Goal: Task Accomplishment & Management: Use online tool/utility

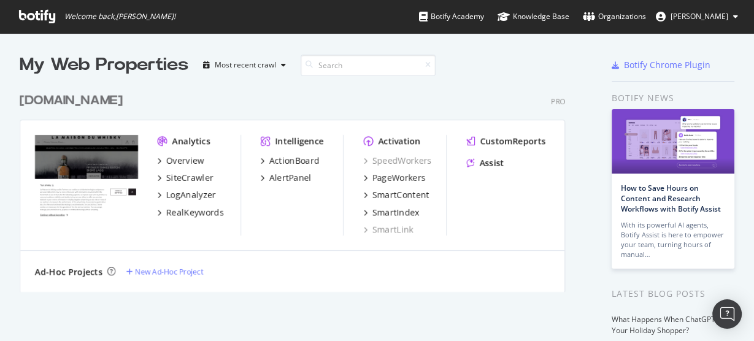
scroll to position [334, 739]
click at [380, 179] on div "PageWorkers" at bounding box center [398, 178] width 53 height 12
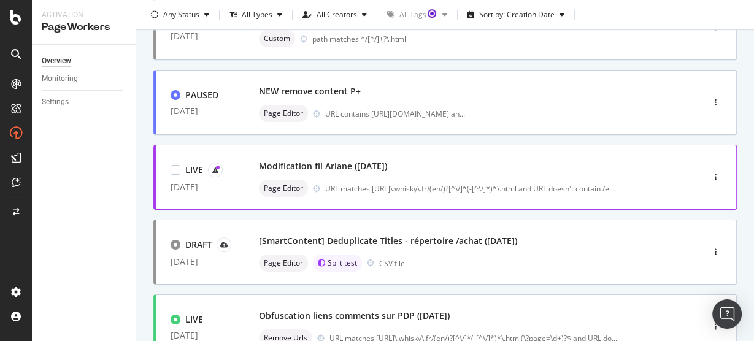
scroll to position [491, 0]
click at [340, 166] on div "Modification fil Ariane ([DATE])" at bounding box center [323, 166] width 128 height 12
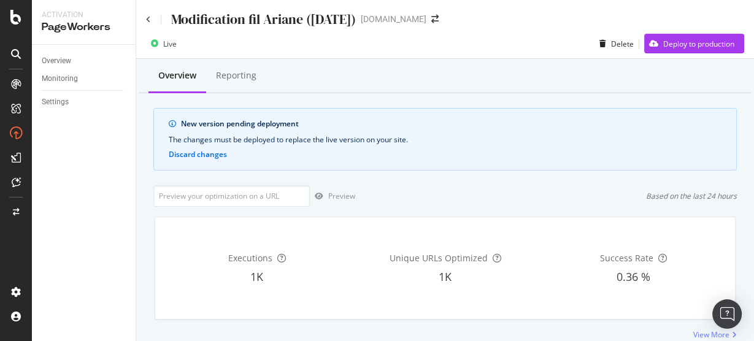
drag, startPoint x: 144, startPoint y: 25, endPoint x: 145, endPoint y: 18, distance: 6.9
click at [145, 18] on div "Modification fil Ariane ([DATE]) [DOMAIN_NAME]" at bounding box center [445, 14] width 618 height 29
click at [147, 18] on icon at bounding box center [148, 19] width 5 height 7
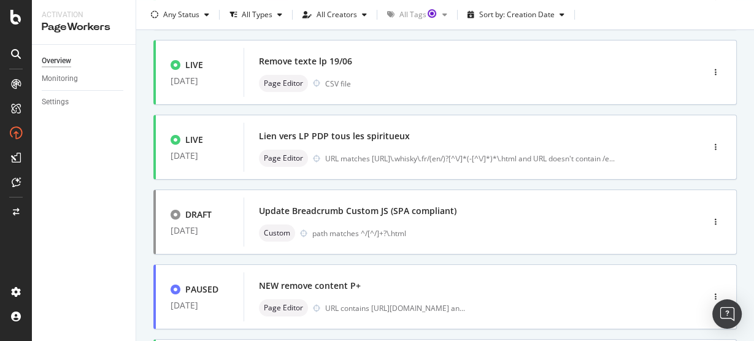
scroll to position [296, 0]
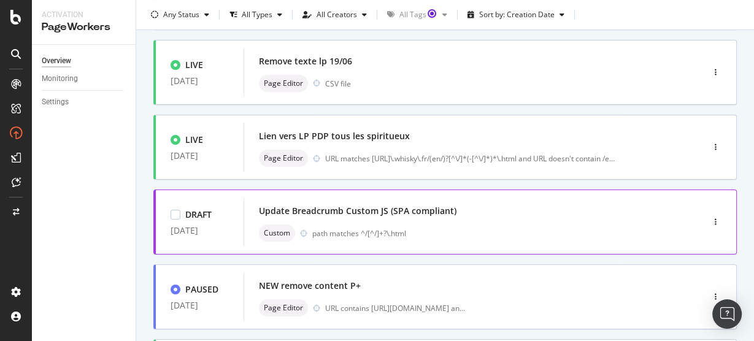
click at [378, 215] on div "Update Breadcrumb Custom JS (SPA compliant)" at bounding box center [358, 211] width 198 height 12
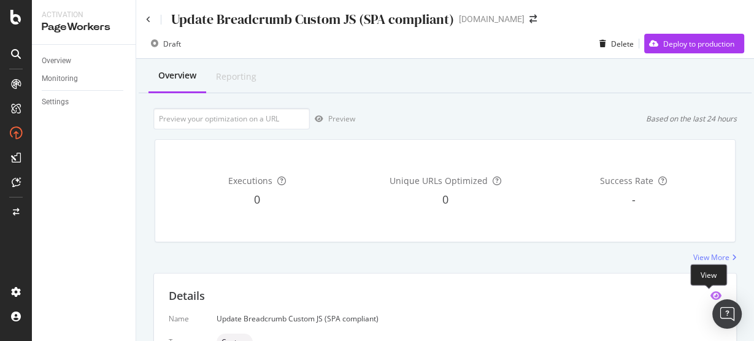
click at [710, 295] on icon "eye" at bounding box center [715, 296] width 11 height 10
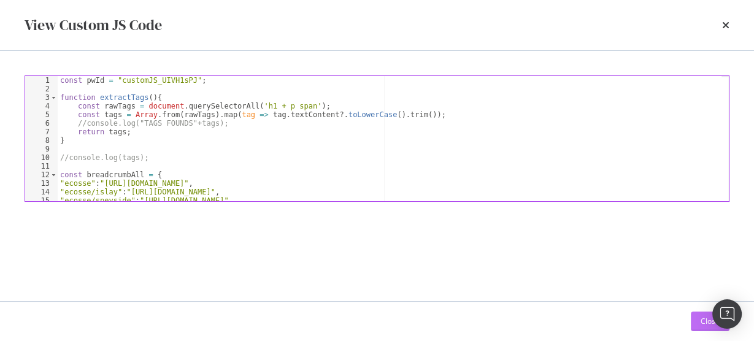
click at [697, 323] on button "Close" at bounding box center [710, 322] width 39 height 20
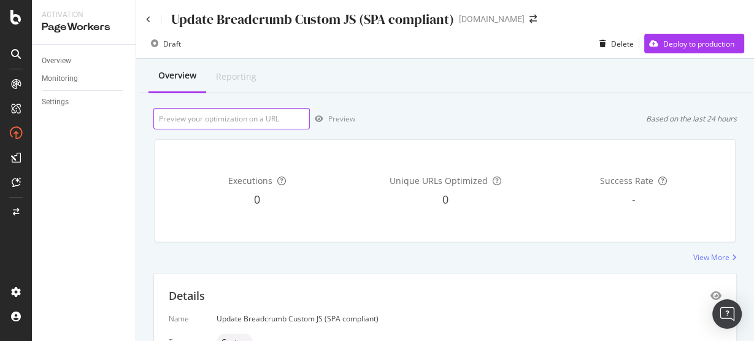
click at [271, 118] on input "url" at bounding box center [231, 118] width 156 height 21
paste input "[URL][DOMAIN_NAME]"
type input "[URL][DOMAIN_NAME]"
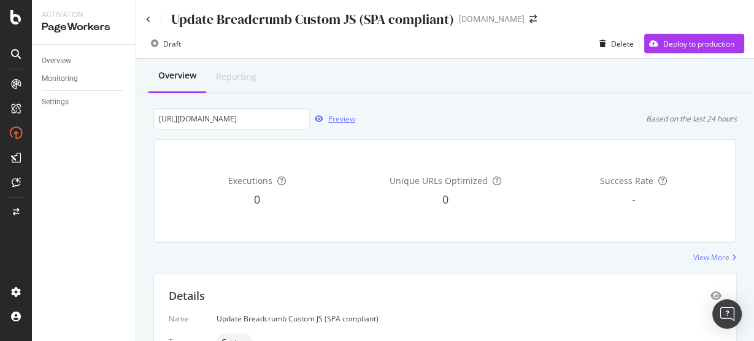
scroll to position [0, 0]
click at [337, 122] on div "Preview" at bounding box center [341, 118] width 27 height 10
click at [711, 297] on icon "eye" at bounding box center [715, 296] width 11 height 10
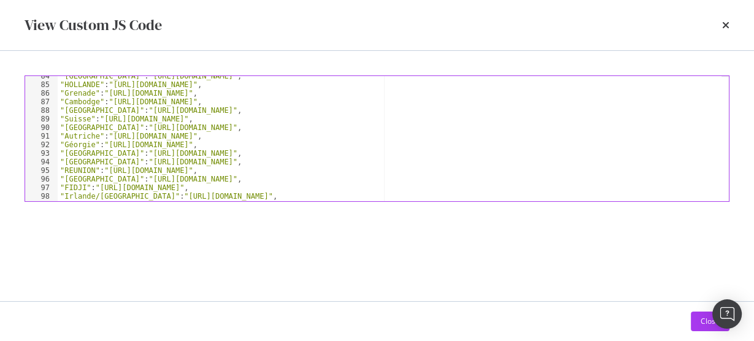
scroll to position [717, 0]
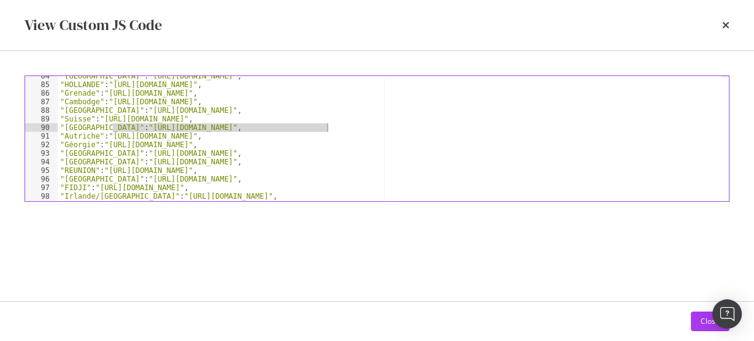
drag, startPoint x: 113, startPoint y: 126, endPoint x: 329, endPoint y: 128, distance: 216.6
click at [329, 128] on div ""[GEOGRAPHIC_DATA]" : "[URL][DOMAIN_NAME]" , "[GEOGRAPHIC_DATA]" : "[URL][DOMAI…" at bounding box center [390, 143] width 664 height 143
type textarea ""[GEOGRAPHIC_DATA]":"[URL][DOMAIN_NAME]","
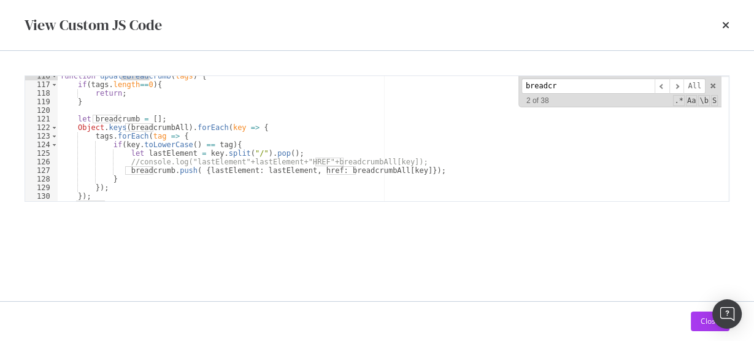
scroll to position [992, 0]
type input "breadcr"
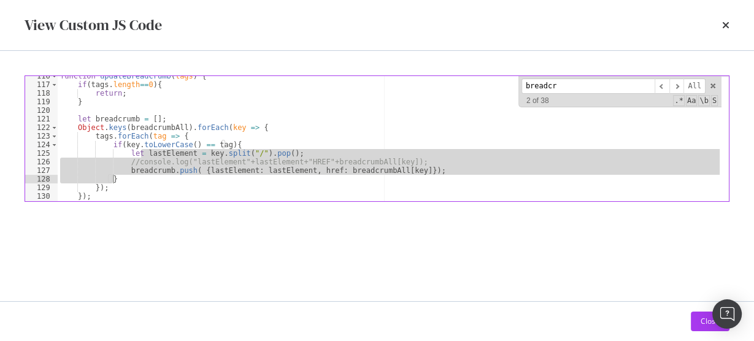
drag, startPoint x: 140, startPoint y: 154, endPoint x: 248, endPoint y: 174, distance: 109.7
click at [248, 174] on div "function updateBreadcrumb ( tags ) { if ( tags . length == 0 ) { return ; } let…" at bounding box center [390, 143] width 664 height 143
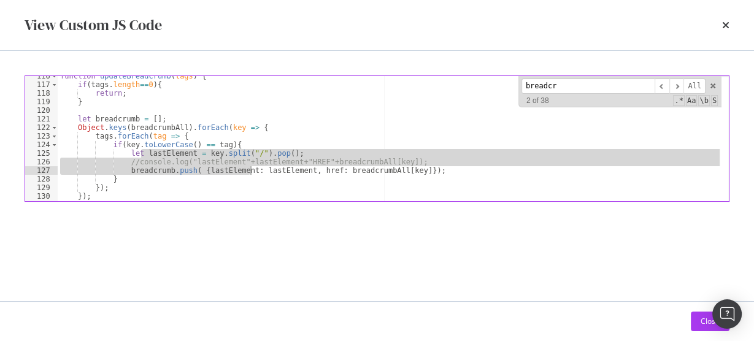
click at [248, 174] on div "function updateBreadcrumb ( tags ) { if ( tags . length == 0 ) { return ; } let…" at bounding box center [390, 138] width 664 height 125
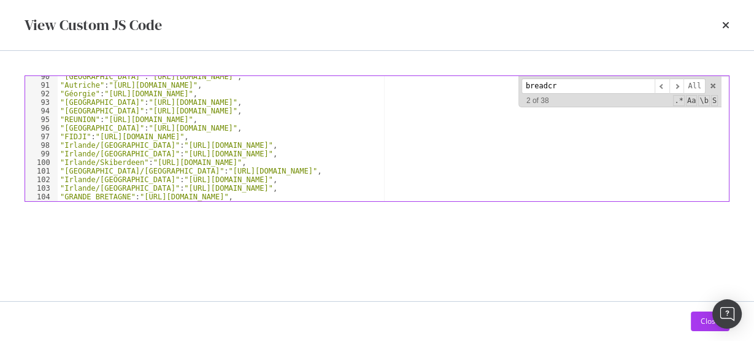
scroll to position [752, 0]
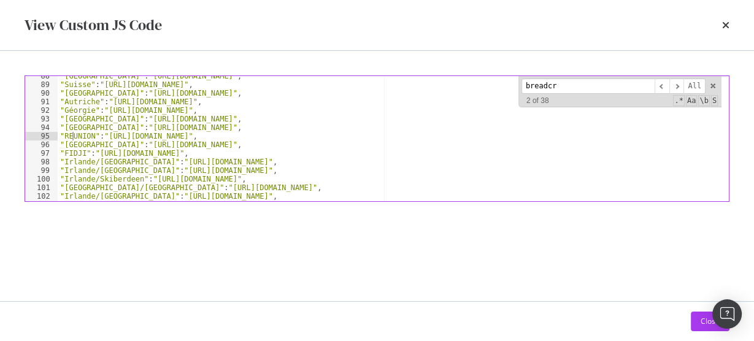
click at [74, 137] on div ""[GEOGRAPHIC_DATA]" : "[URL][DOMAIN_NAME]" , "[GEOGRAPHIC_DATA]" : "[URL][DOMAI…" at bounding box center [390, 143] width 664 height 143
drag, startPoint x: 196, startPoint y: 130, endPoint x: 250, endPoint y: 134, distance: 53.5
click at [221, 133] on div ""[GEOGRAPHIC_DATA]" : "[URL][DOMAIN_NAME]" , "[GEOGRAPHIC_DATA]" : "[URL][DOMAI…" at bounding box center [390, 143] width 664 height 143
click at [260, 130] on div ""[GEOGRAPHIC_DATA]" : "[URL][DOMAIN_NAME]" , "[GEOGRAPHIC_DATA]" : "[URL][DOMAI…" at bounding box center [390, 143] width 664 height 143
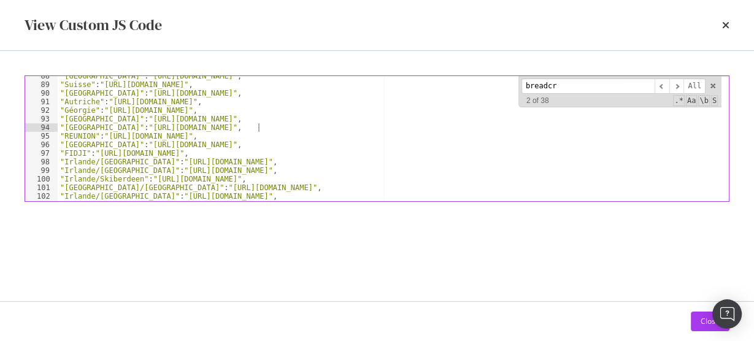
type textarea ""[GEOGRAPHIC_DATA]":"[URL][DOMAIN_NAME]","
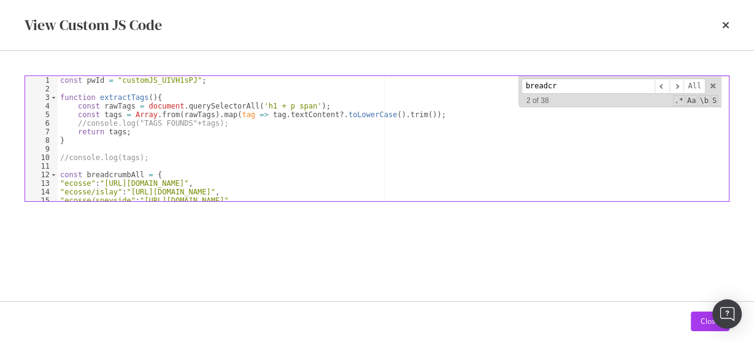
scroll to position [0, 0]
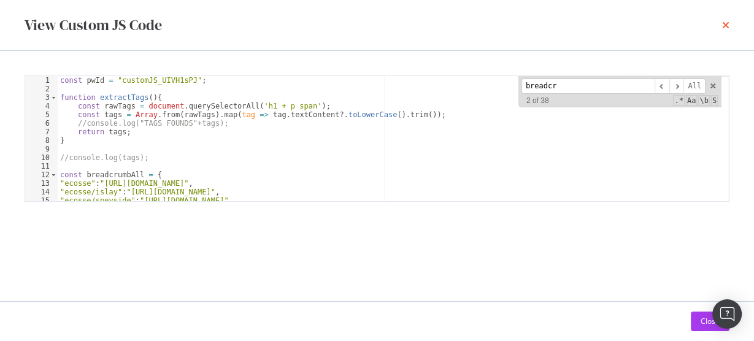
click at [726, 27] on icon "times" at bounding box center [725, 25] width 7 height 10
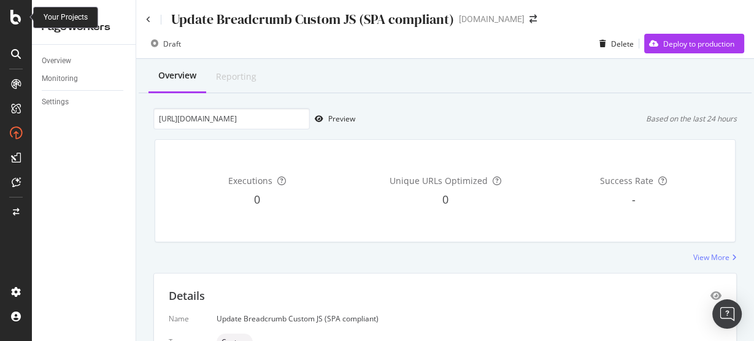
click at [17, 23] on icon at bounding box center [15, 17] width 11 height 15
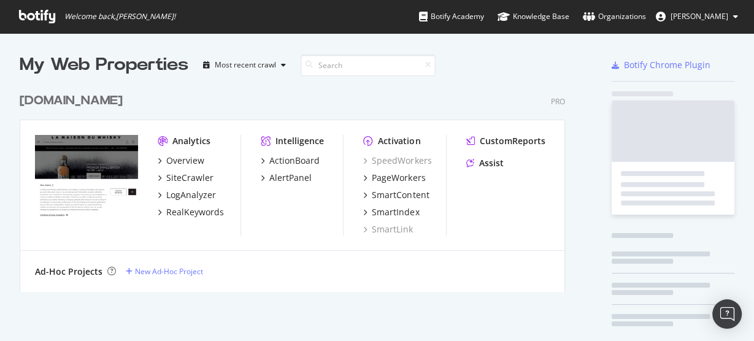
scroll to position [334, 739]
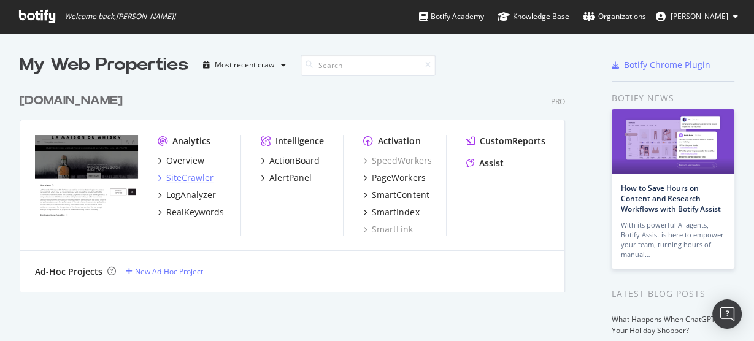
click at [192, 182] on div "SiteCrawler" at bounding box center [189, 178] width 47 height 12
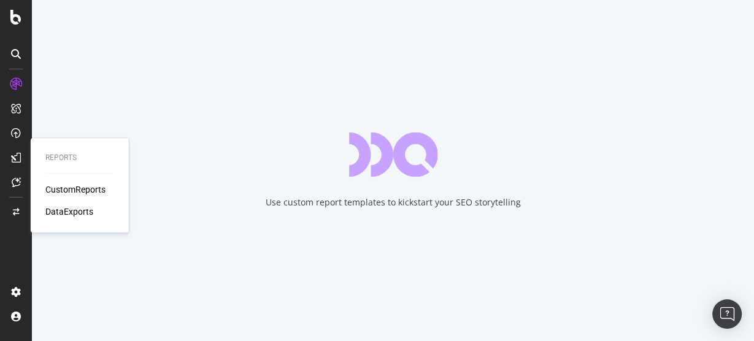
click at [55, 186] on div "CustomReports" at bounding box center [75, 189] width 60 height 12
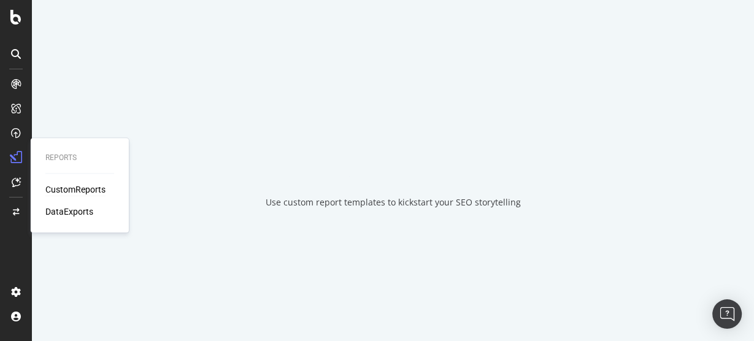
click at [86, 190] on div "CustomReports" at bounding box center [75, 189] width 60 height 12
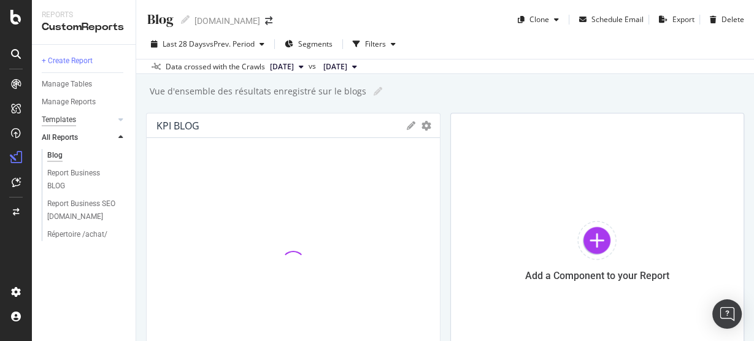
click at [67, 120] on div "Templates" at bounding box center [59, 119] width 34 height 13
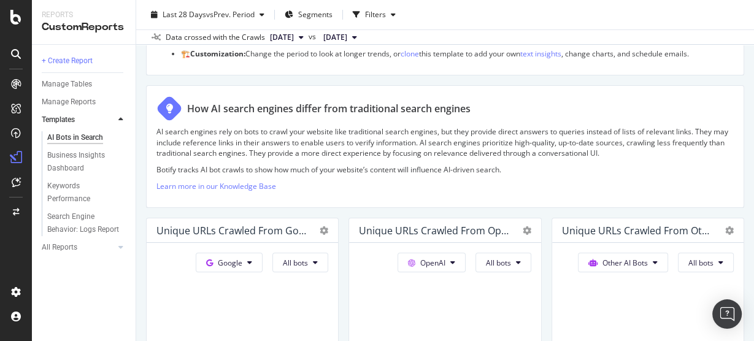
scroll to position [138, 0]
click at [308, 263] on span "All bots" at bounding box center [295, 263] width 25 height 10
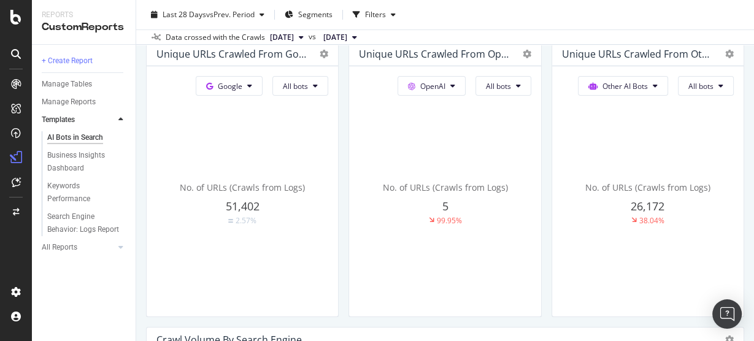
click at [328, 246] on div "No. of URLs (Crawls from Logs) 5 99.95%" at bounding box center [242, 204] width 172 height 206
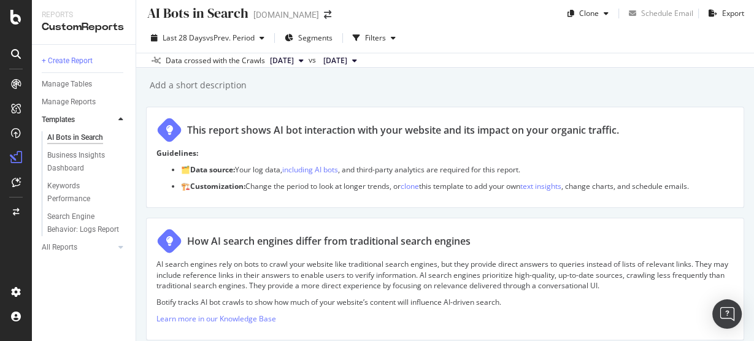
scroll to position [4, 0]
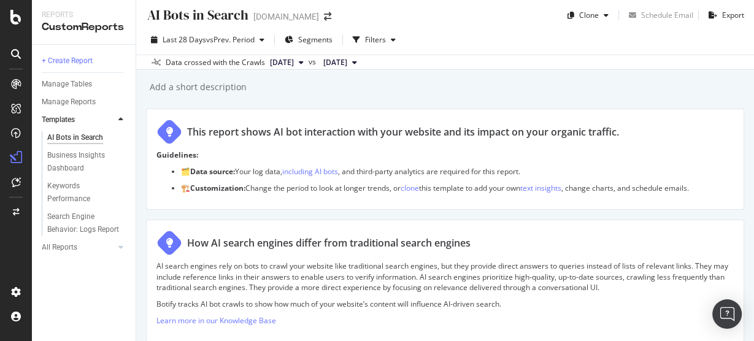
click at [293, 65] on span "[DATE]" at bounding box center [282, 62] width 24 height 11
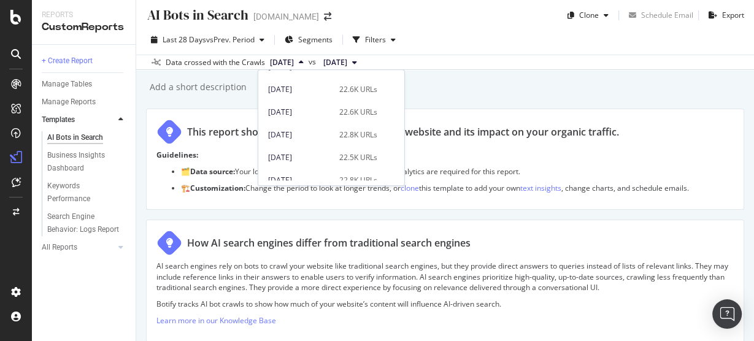
scroll to position [122, 0]
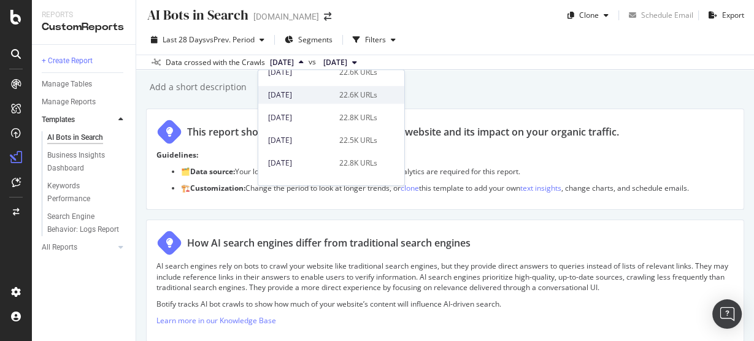
click at [320, 96] on div "[DATE]" at bounding box center [300, 95] width 64 height 11
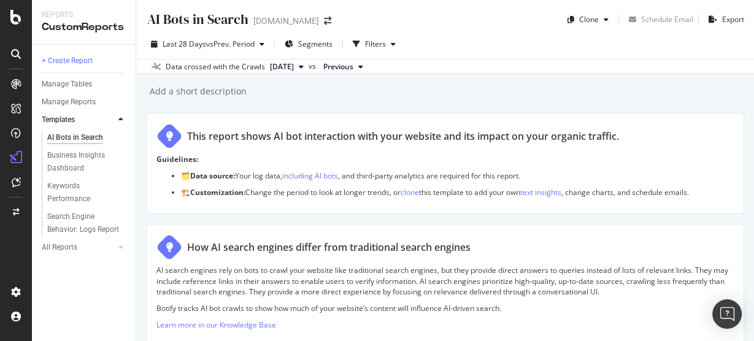
click at [294, 63] on span "[DATE]" at bounding box center [282, 66] width 24 height 11
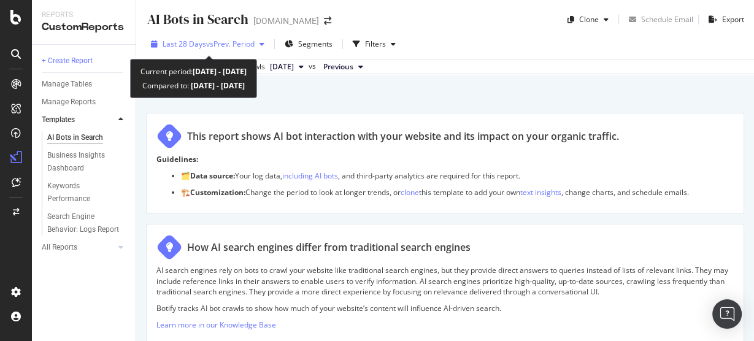
click at [201, 47] on span "Last 28 Days" at bounding box center [185, 44] width 44 height 10
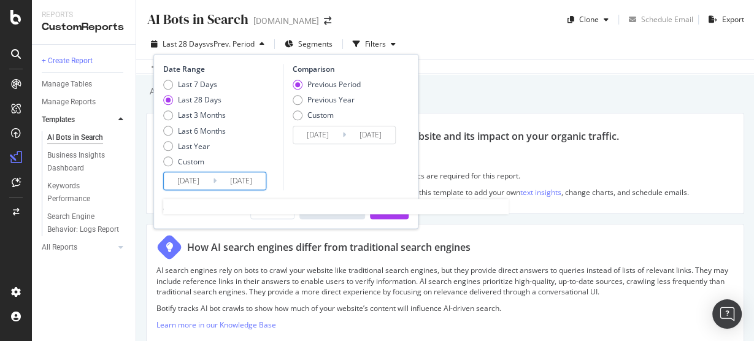
click at [199, 183] on input "[DATE]" at bounding box center [188, 180] width 49 height 17
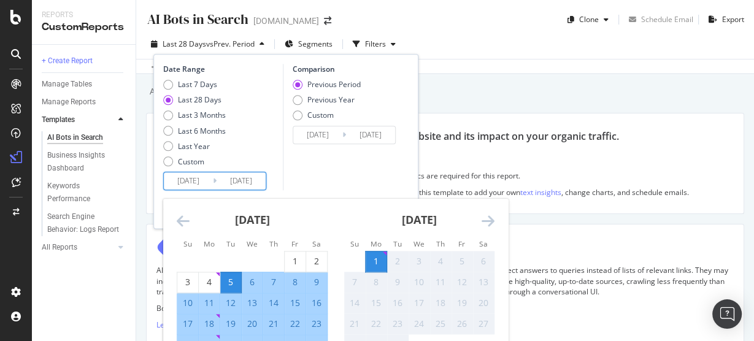
click at [180, 218] on icon "Move backward to switch to the previous month." at bounding box center [183, 220] width 13 height 15
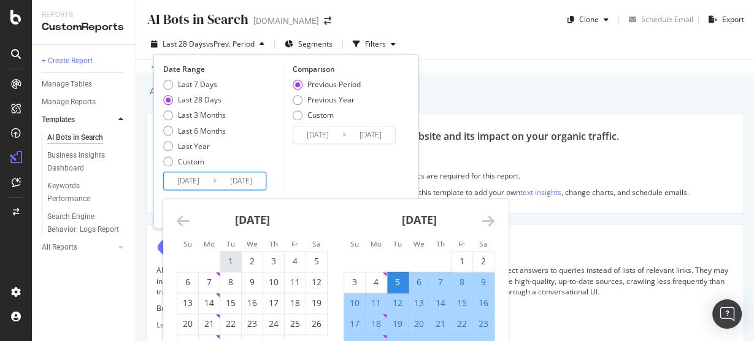
click at [233, 263] on div "1" at bounding box center [230, 262] width 21 height 12
type input "[DATE]"
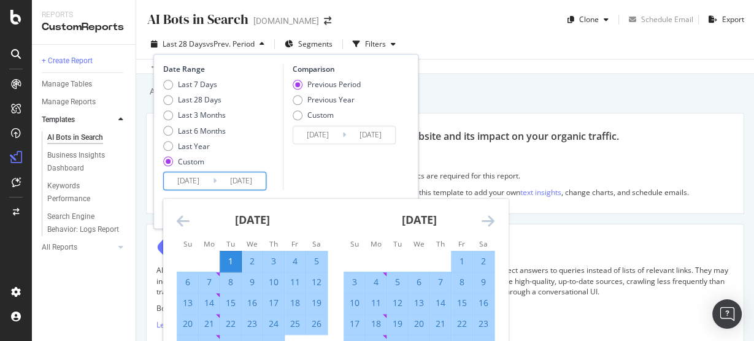
click at [294, 326] on div "25" at bounding box center [295, 324] width 21 height 12
type input "[DATE]"
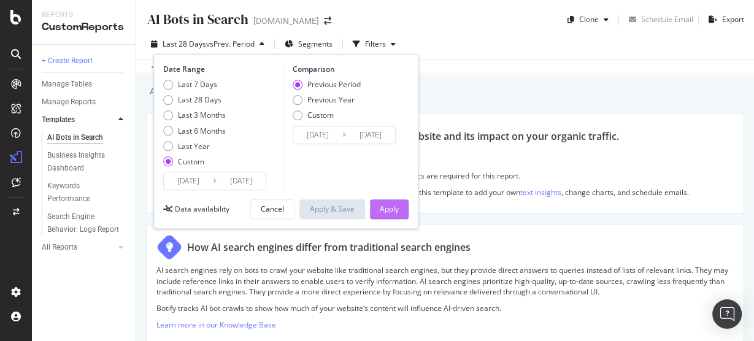
click at [383, 208] on div "Apply" at bounding box center [389, 209] width 19 height 10
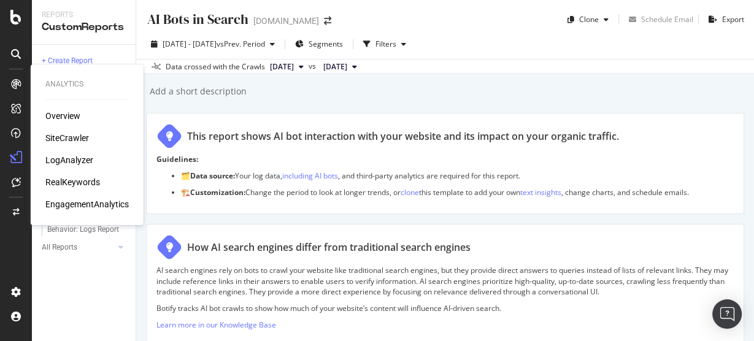
click at [89, 181] on div "RealKeywords" at bounding box center [72, 182] width 55 height 12
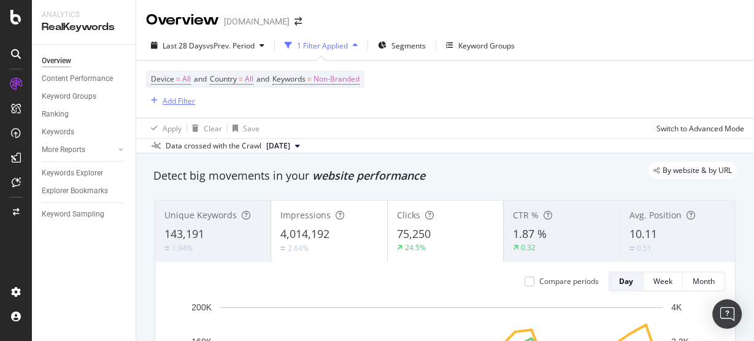
click at [167, 104] on div "Add Filter" at bounding box center [179, 101] width 33 height 10
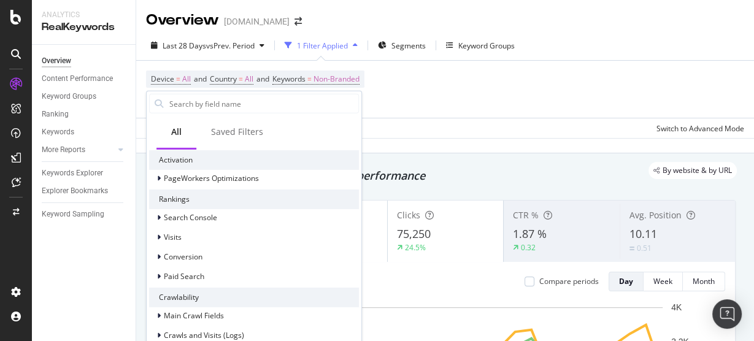
scroll to position [253, 0]
click at [158, 174] on icon at bounding box center [159, 177] width 4 height 7
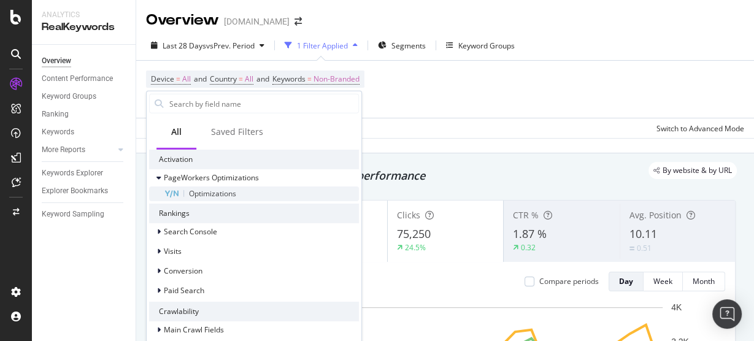
click at [198, 194] on span "Optimizations" at bounding box center [212, 193] width 47 height 10
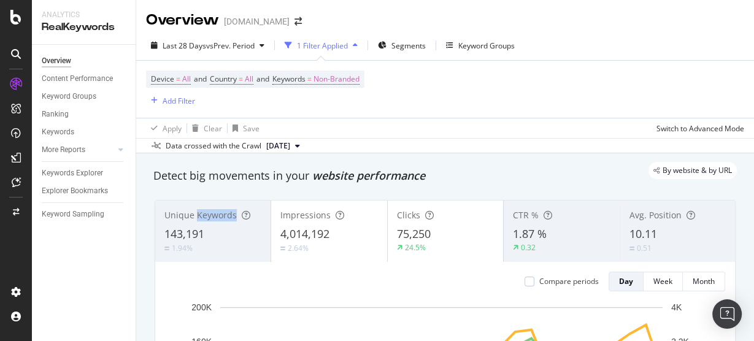
click at [187, 103] on div "Add Filter" at bounding box center [179, 101] width 33 height 10
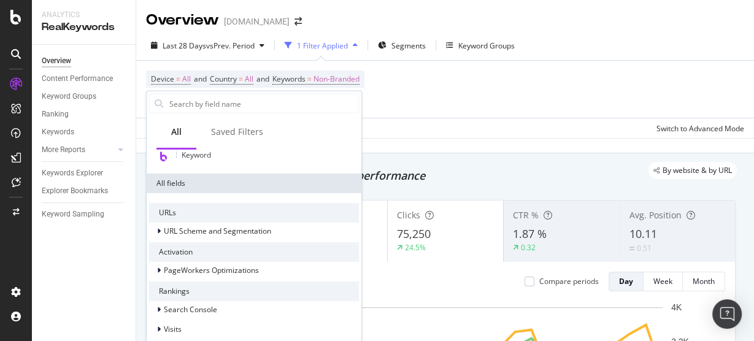
scroll to position [177, 0]
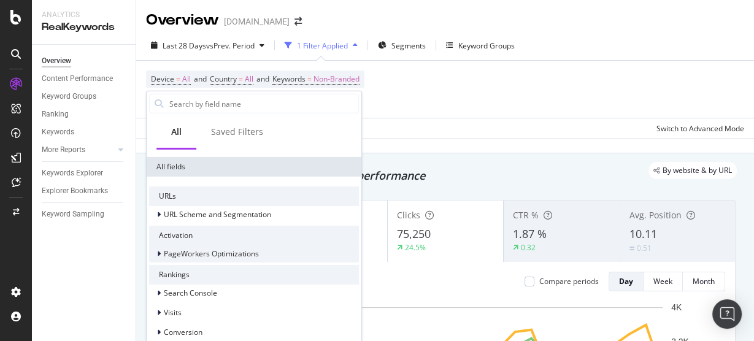
click at [162, 253] on div at bounding box center [159, 254] width 7 height 12
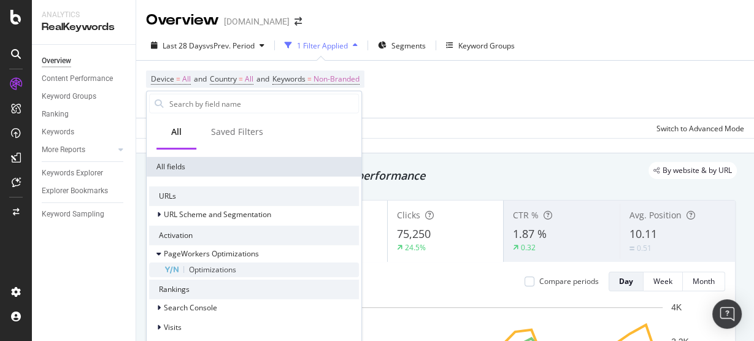
click at [199, 267] on span "Optimizations" at bounding box center [212, 269] width 47 height 10
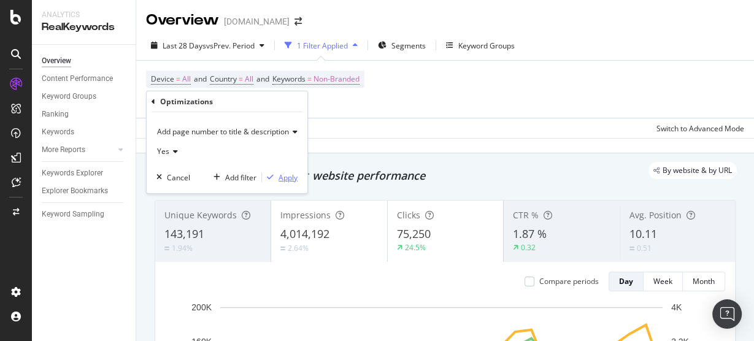
click at [280, 176] on div "Apply" at bounding box center [288, 177] width 19 height 10
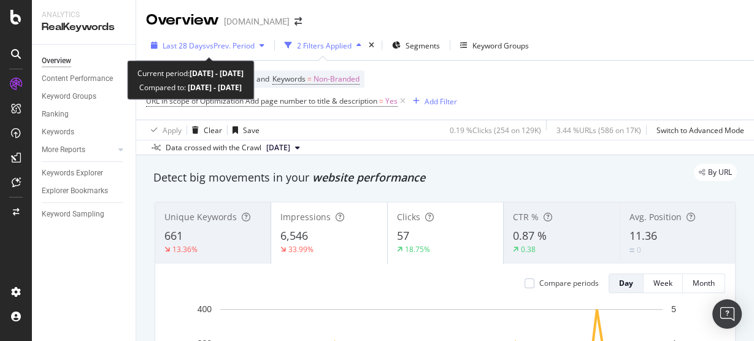
click at [221, 45] on span "vs Prev. Period" at bounding box center [230, 45] width 48 height 10
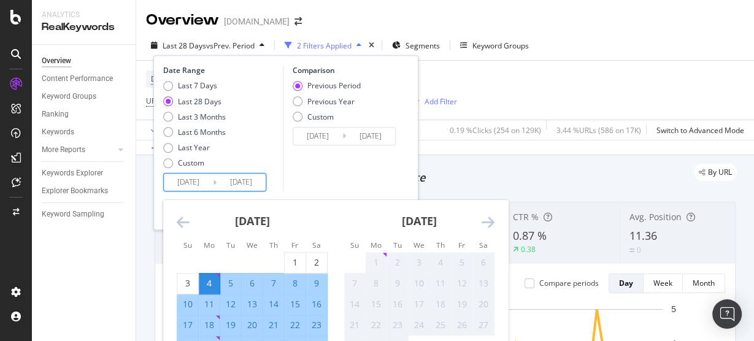
click at [198, 181] on input "[DATE]" at bounding box center [188, 182] width 49 height 17
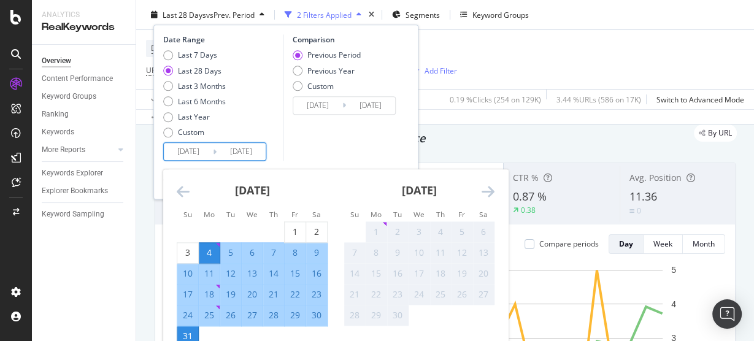
click at [183, 185] on icon "Move backward to switch to the previous month." at bounding box center [183, 191] width 13 height 15
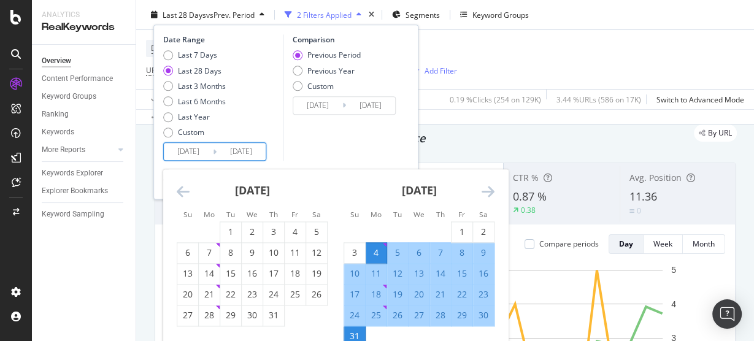
click at [183, 185] on icon "Move backward to switch to the previous month." at bounding box center [183, 191] width 13 height 15
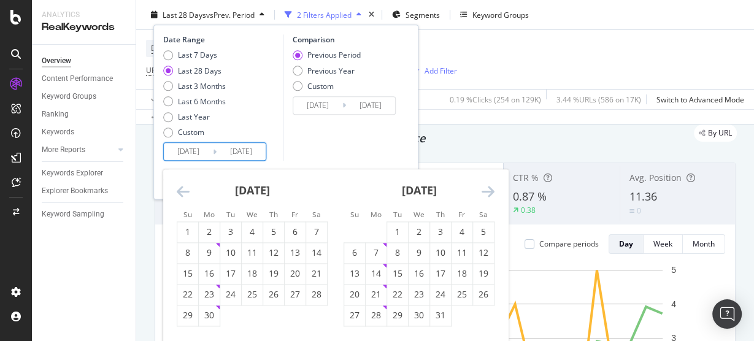
click at [183, 185] on icon "Move backward to switch to the previous month." at bounding box center [183, 191] width 13 height 15
click at [269, 230] on div "1" at bounding box center [273, 232] width 21 height 12
type input "[DATE]"
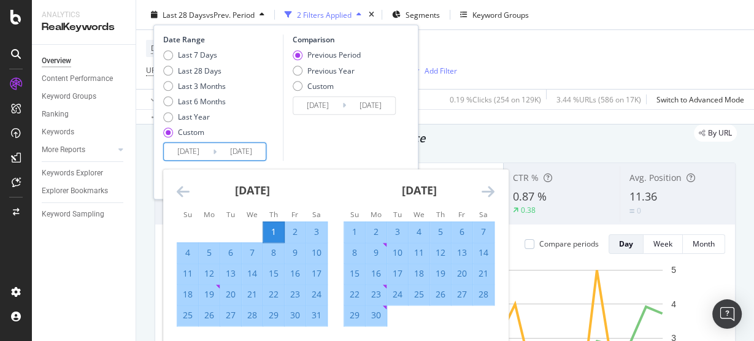
click at [320, 318] on div "31" at bounding box center [316, 316] width 21 height 12
type input "[DATE]"
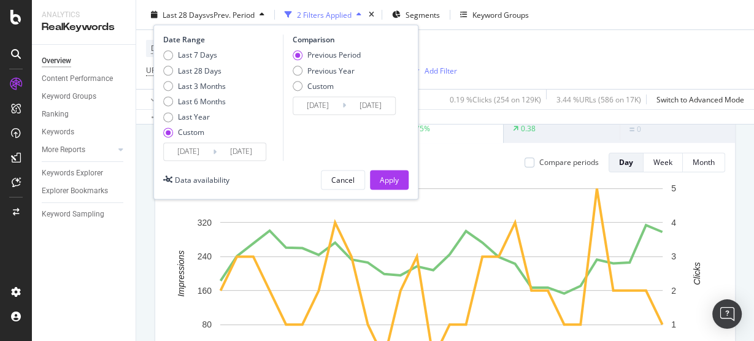
scroll to position [150, 0]
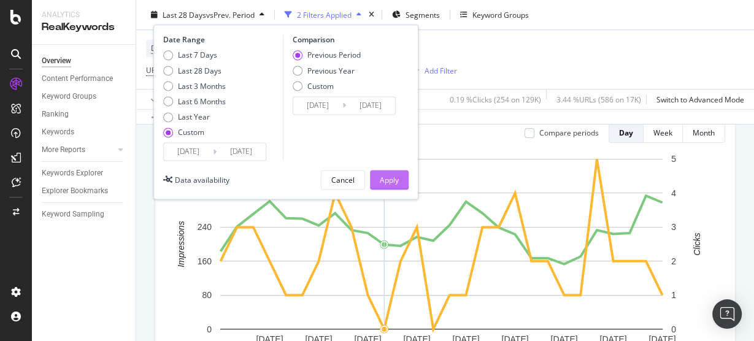
click at [387, 181] on div "Apply" at bounding box center [389, 180] width 19 height 10
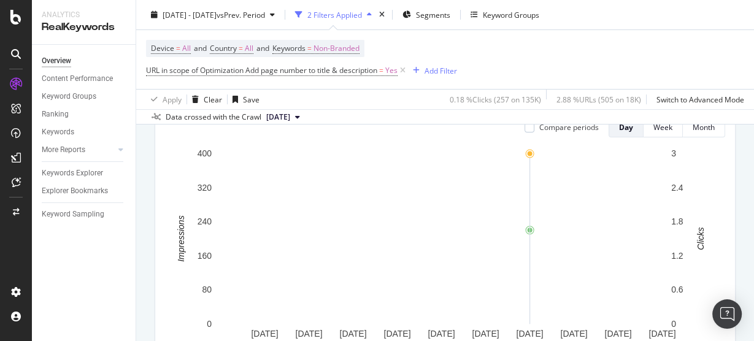
scroll to position [155, 0]
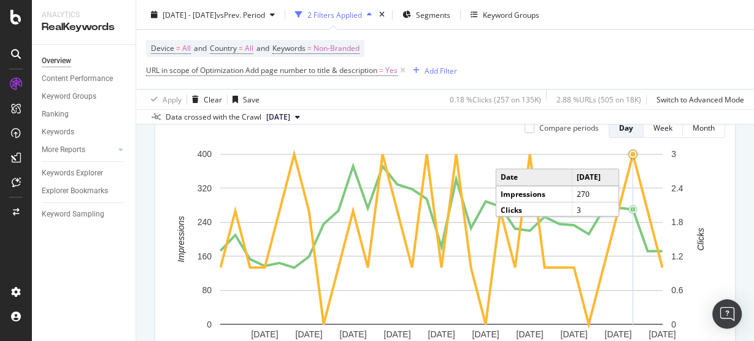
click at [633, 153] on circle "A chart." at bounding box center [633, 154] width 5 height 5
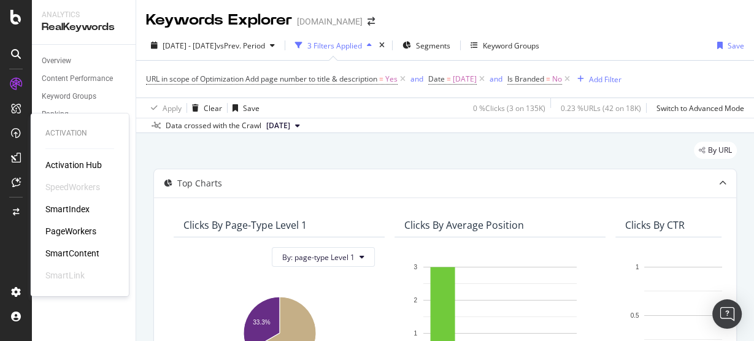
click at [92, 231] on div "PageWorkers" at bounding box center [70, 231] width 51 height 12
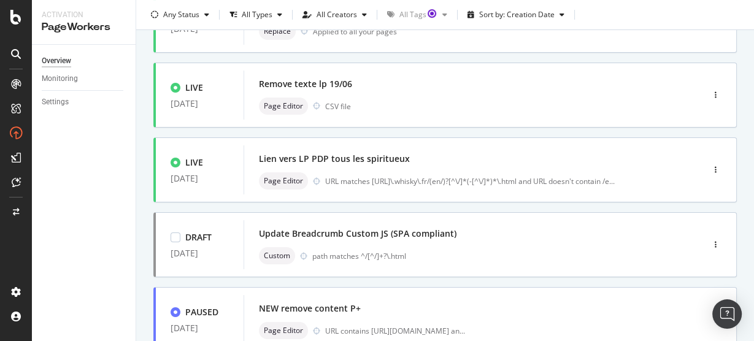
scroll to position [267, 0]
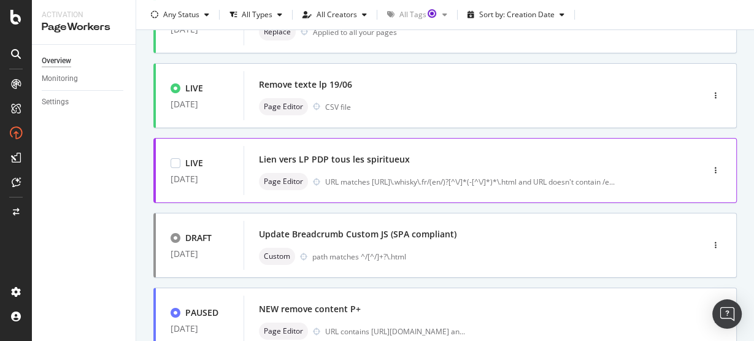
click at [350, 166] on div "Lien vers LP PDP tous les spiritueux" at bounding box center [334, 159] width 151 height 12
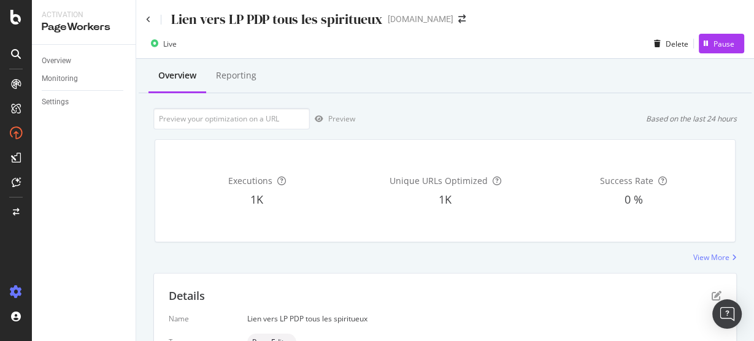
click at [12, 302] on div at bounding box center [15, 292] width 29 height 20
click at [717, 314] on div "Open Intercom Messenger" at bounding box center [727, 314] width 33 height 33
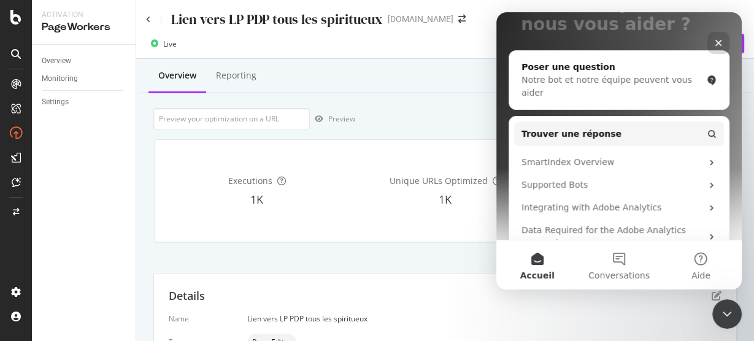
scroll to position [128, 0]
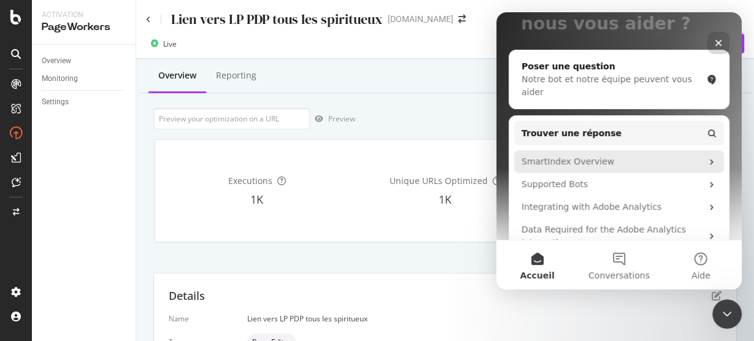
click at [707, 157] on icon "Intercom Messenger" at bounding box center [712, 162] width 10 height 10
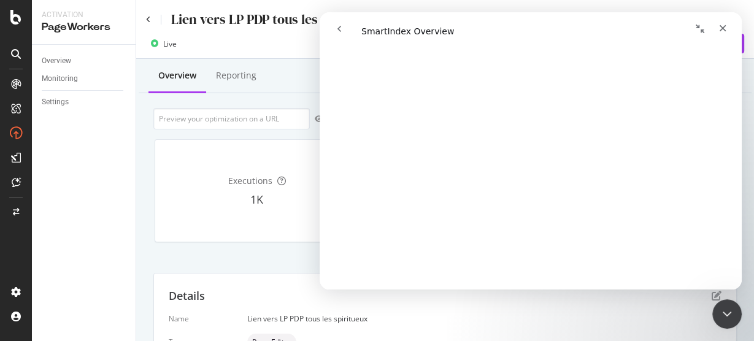
scroll to position [276, 0]
click at [12, 21] on icon at bounding box center [15, 17] width 11 height 15
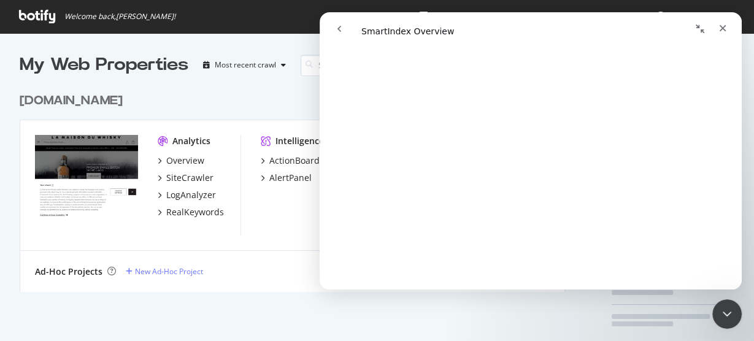
scroll to position [334, 739]
click at [220, 96] on div "[DOMAIN_NAME] Pro" at bounding box center [292, 101] width 545 height 18
click at [723, 21] on div "Fermer" at bounding box center [723, 28] width 22 height 22
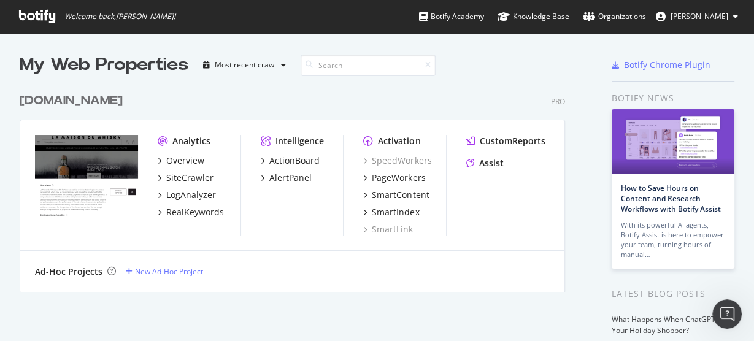
scroll to position [0, 0]
click at [599, 18] on div "Organizations" at bounding box center [614, 16] width 63 height 12
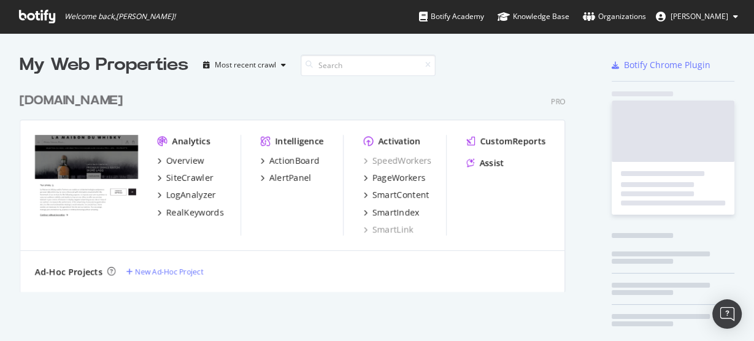
scroll to position [334, 739]
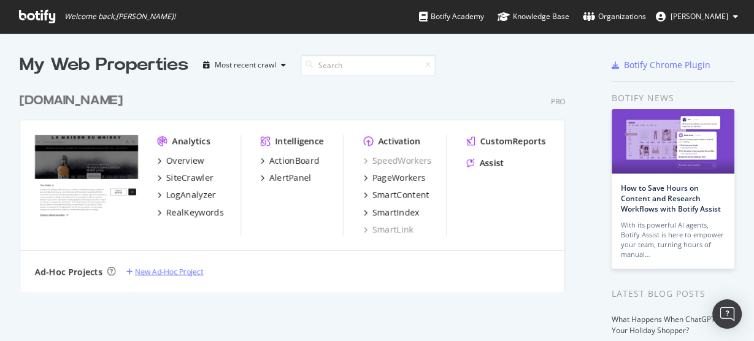
click at [177, 271] on div "New Ad-Hoc Project" at bounding box center [169, 271] width 68 height 10
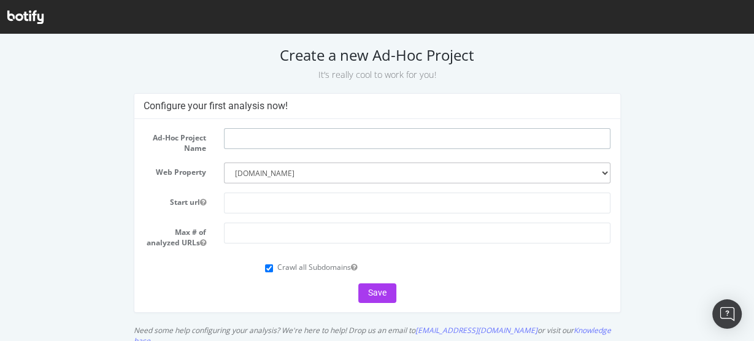
click at [256, 144] on input "text" at bounding box center [417, 138] width 387 height 21
click at [246, 204] on input "text" at bounding box center [417, 203] width 387 height 21
click at [261, 140] on input "whisky.dg" at bounding box center [417, 138] width 387 height 21
type input "whisky.sg"
paste input "https://www.whisky.sg/"
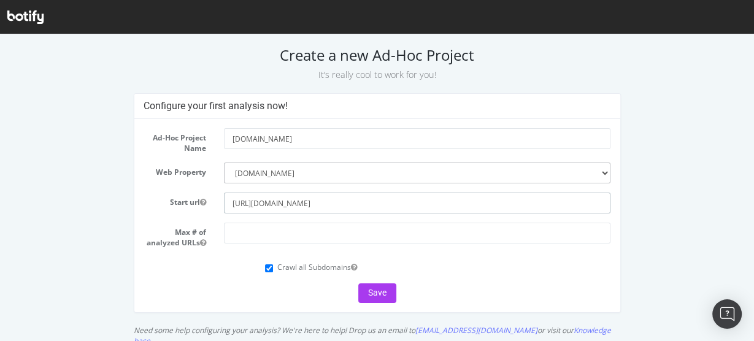
click at [239, 206] on input "[URL][DOMAIN_NAME]" at bounding box center [417, 203] width 387 height 21
type input "[URL][DOMAIN_NAME]"
click at [246, 235] on input "number" at bounding box center [417, 233] width 387 height 21
click at [240, 233] on input "number" at bounding box center [417, 233] width 387 height 21
click at [240, 233] on input "20000" at bounding box center [417, 233] width 387 height 21
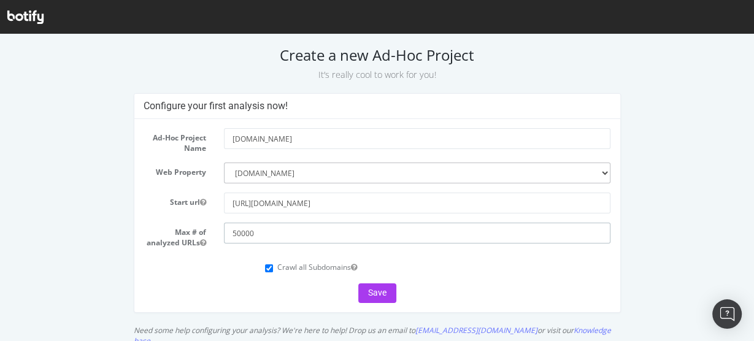
click at [255, 234] on input "50000" at bounding box center [417, 233] width 387 height 21
type input "50000"
click at [253, 237] on input "50000" at bounding box center [417, 233] width 387 height 21
click at [365, 288] on button "Save" at bounding box center [377, 293] width 38 height 20
